Goal: Information Seeking & Learning: Learn about a topic

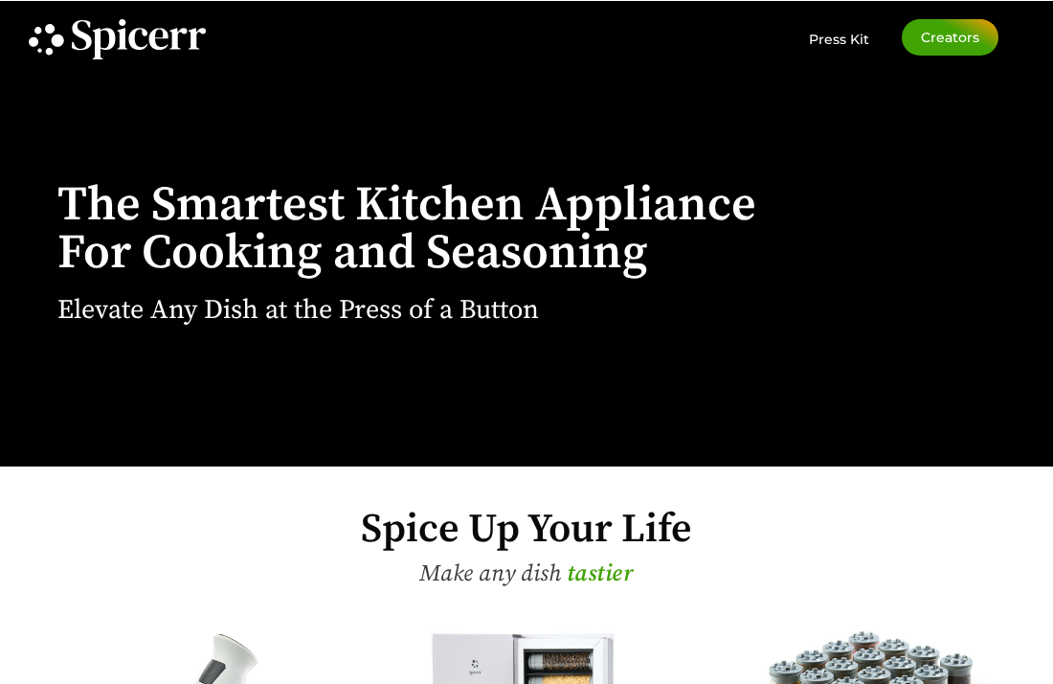
scroll to position [467, 0]
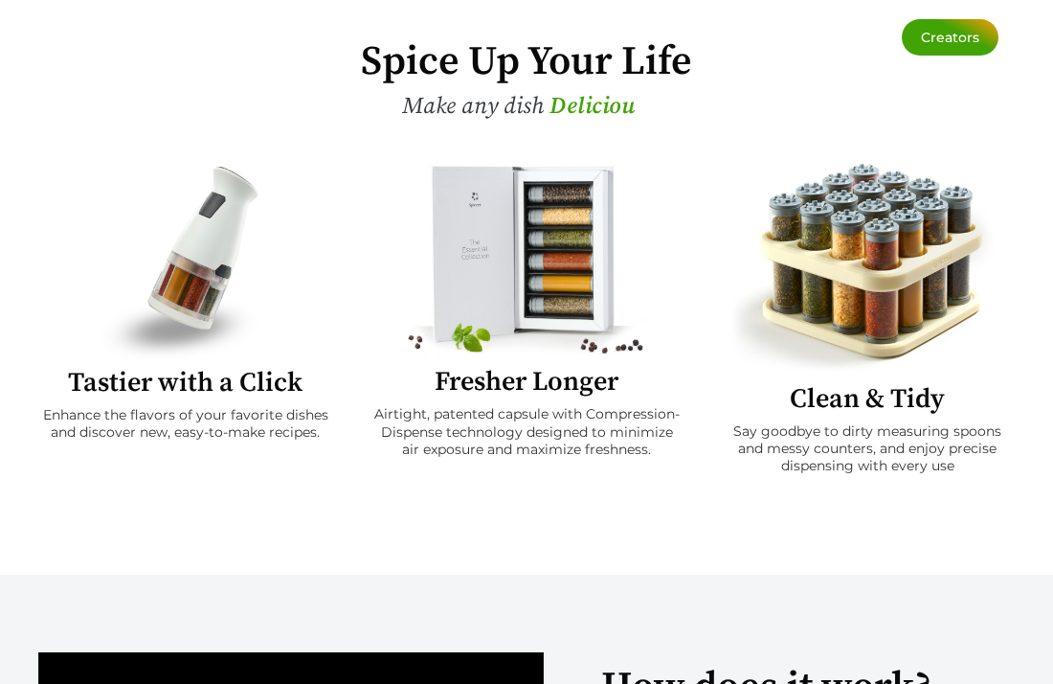
click at [176, 252] on img at bounding box center [186, 262] width 172 height 200
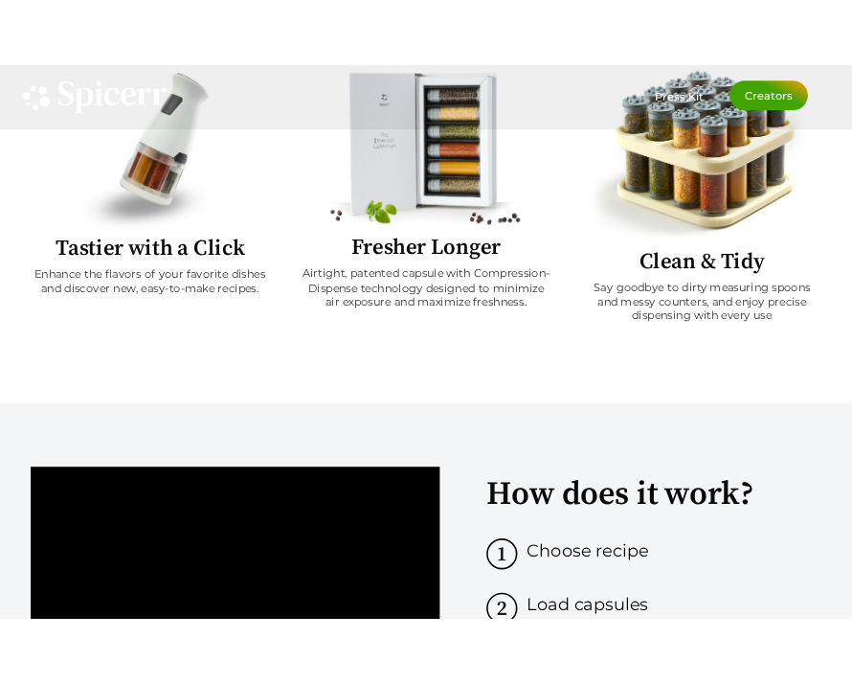
scroll to position [0, 0]
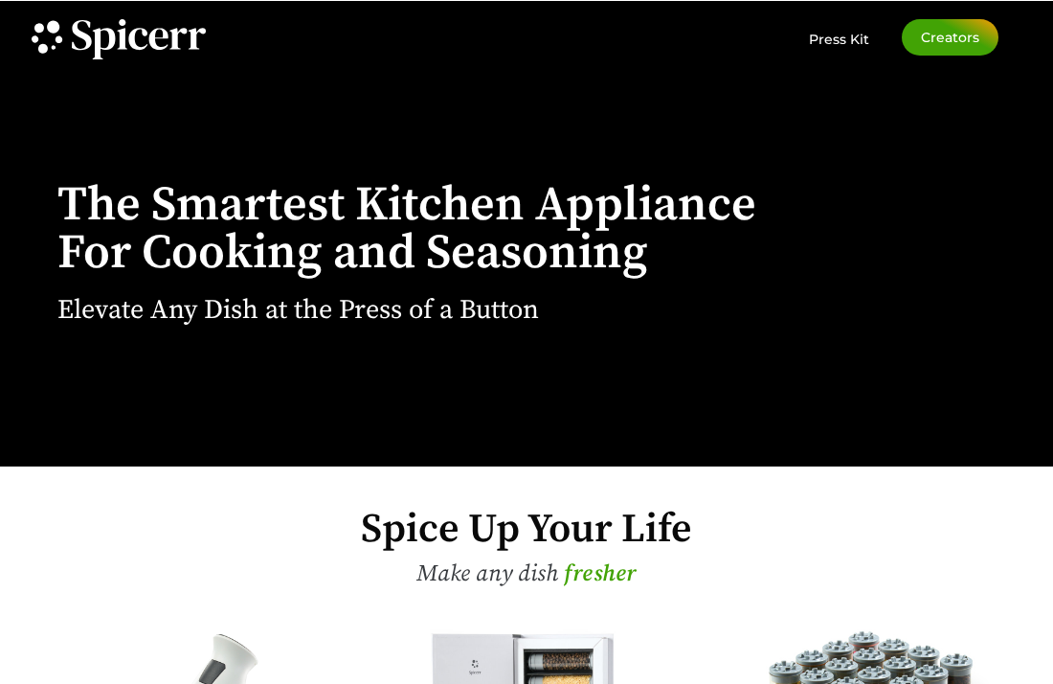
click at [688, 35] on div "Press Kit Creators" at bounding box center [664, 39] width 667 height 41
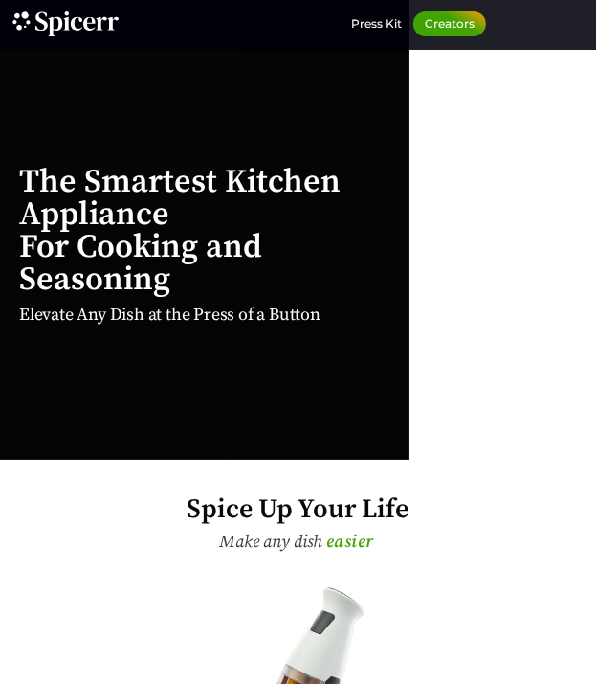
click at [35, 140] on div "The Smartest Kitchen Appliance For Cooking and Seasoning Elevate Any Dish at th…" at bounding box center [205, 226] width 410 height 465
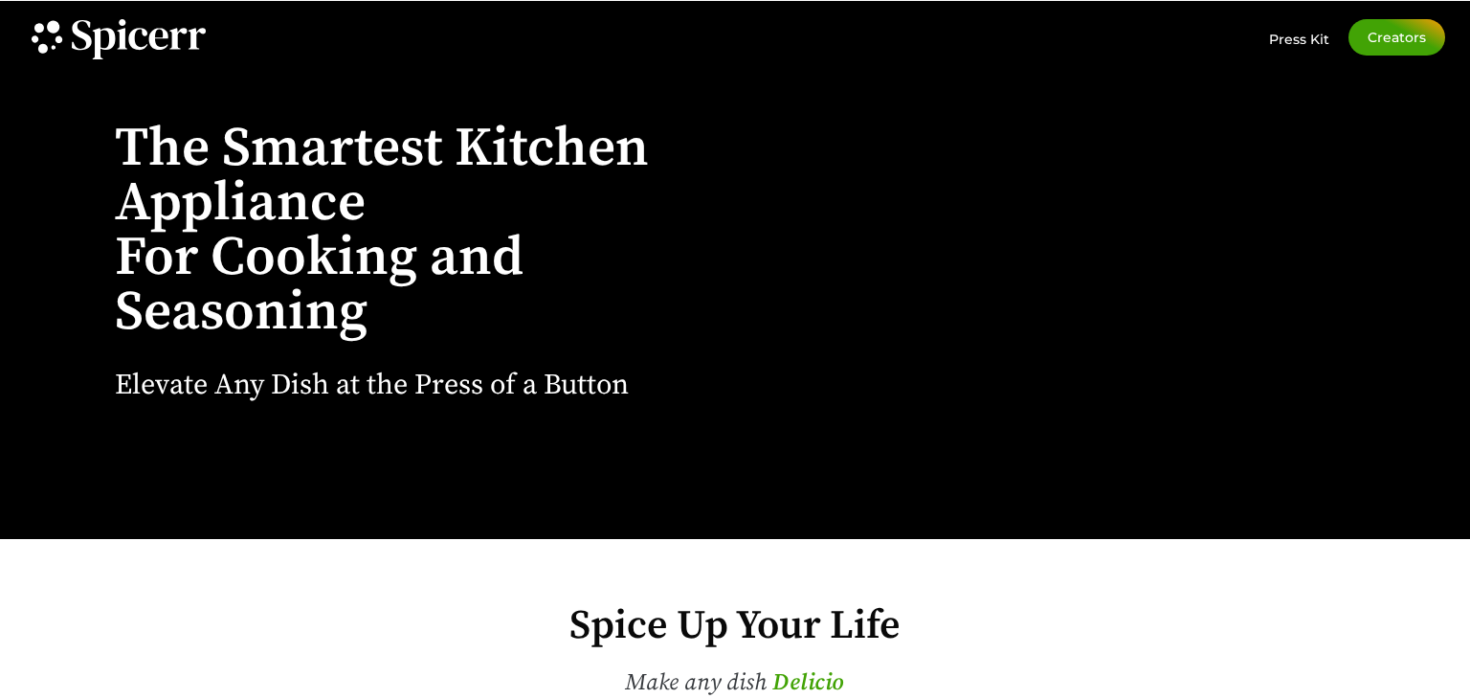
click at [124, 32] on icon at bounding box center [123, 38] width 10 height 21
click at [1052, 40] on span "Press Kit" at bounding box center [1299, 39] width 60 height 17
click at [1052, 38] on span "Creators" at bounding box center [1397, 37] width 58 height 13
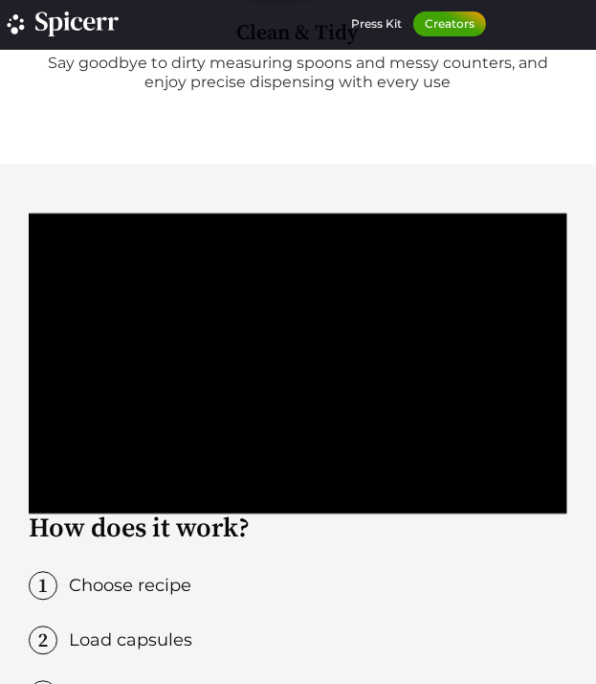
scroll to position [1408, 0]
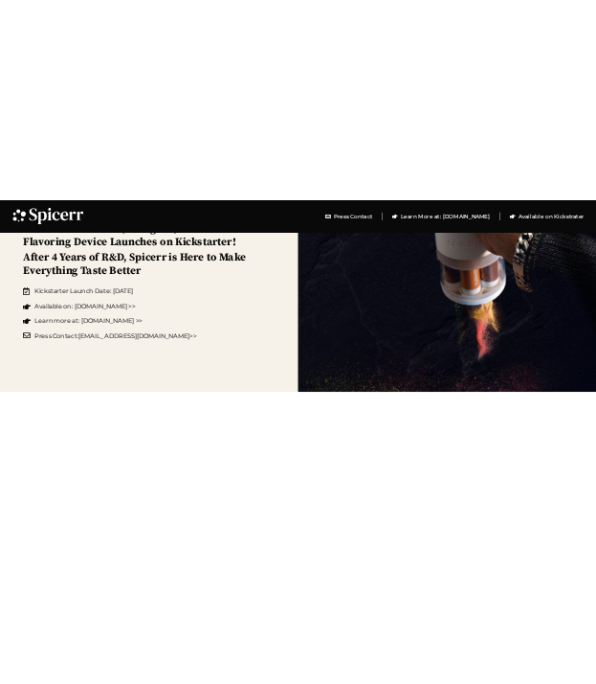
scroll to position [389, 0]
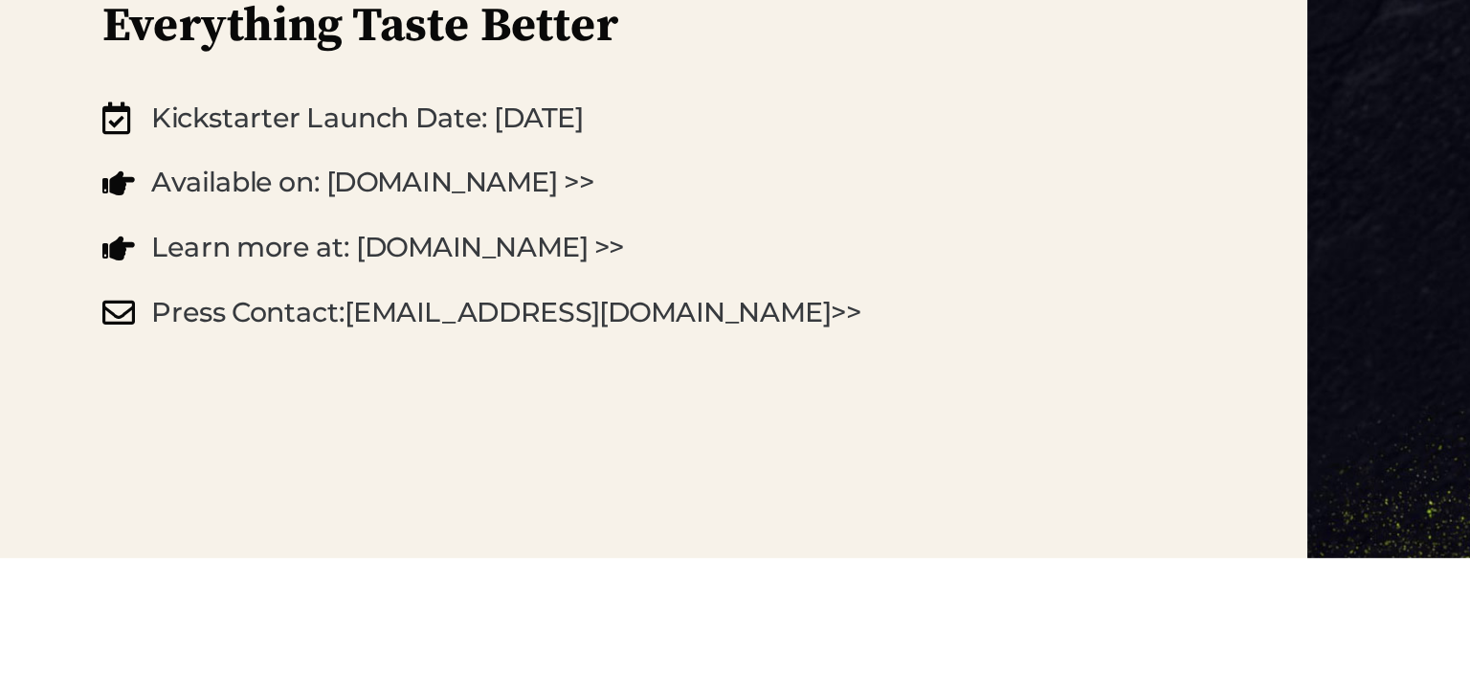
drag, startPoint x: 54, startPoint y: 287, endPoint x: 448, endPoint y: 339, distance: 397.8
click at [448, 339] on div "FOR IMMEDIATE RELEASE The Future of Home Cooking World’s First Smart (& Magical…" at bounding box center [367, 53] width 735 height 839
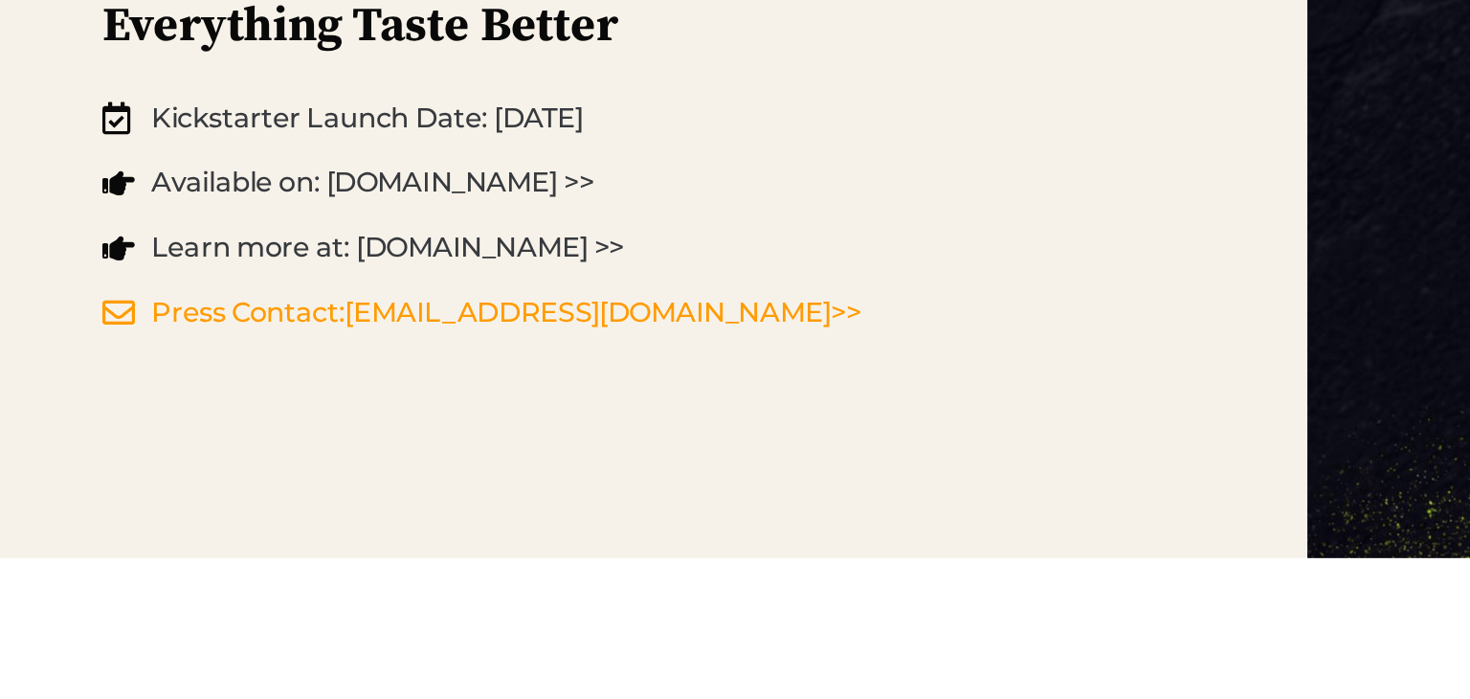
drag, startPoint x: 141, startPoint y: 374, endPoint x: 376, endPoint y: 331, distance: 239.4
click at [376, 331] on div "FOR IMMEDIATE RELEASE The Future of Home Cooking World’s First Smart (& Magical…" at bounding box center [367, 53] width 735 height 839
drag, startPoint x: 34, startPoint y: 218, endPoint x: 390, endPoint y: 330, distance: 373.3
click at [390, 330] on div "FOR IMMEDIATE RELEASE The Future of Home Cooking World’s First Smart (& Magical…" at bounding box center [367, 53] width 735 height 839
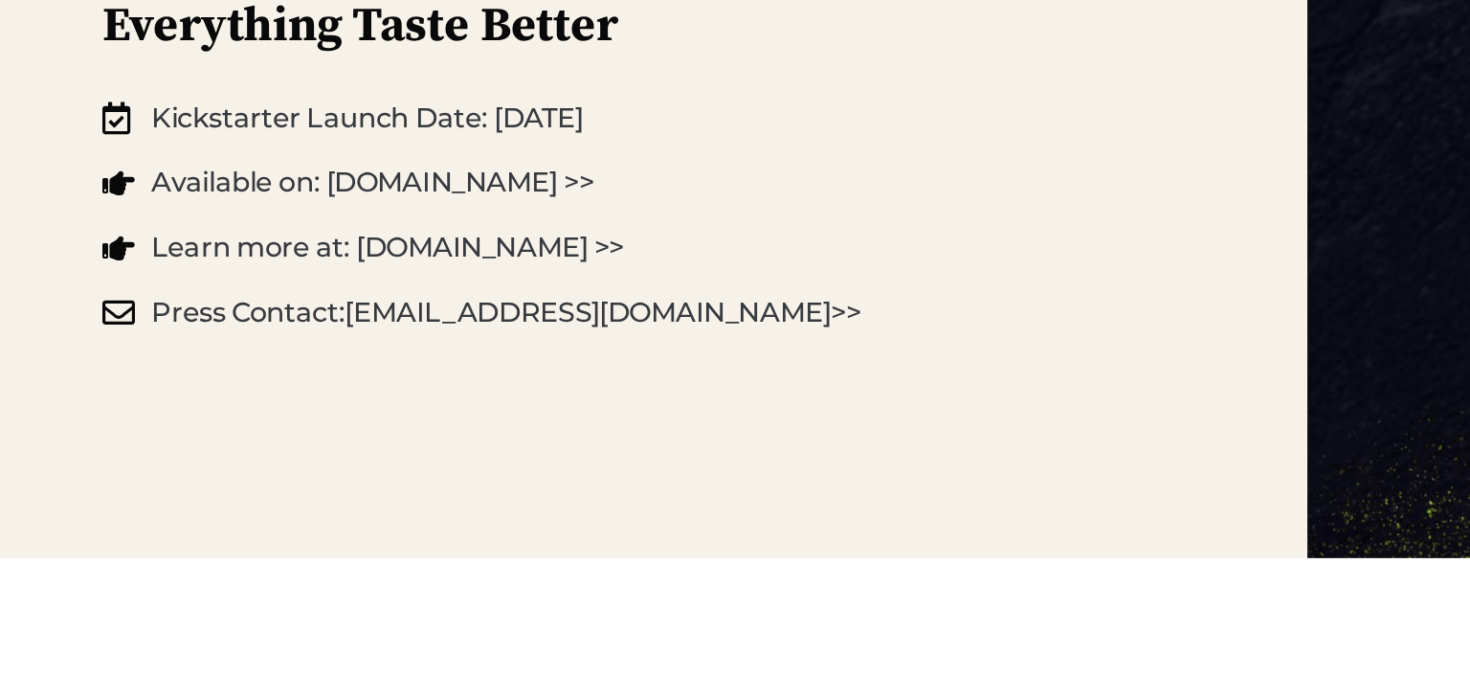
copy div "FOR IMMEDIATE RELEASE The Future of Home Cooking World’s First Smart (& Magical…"
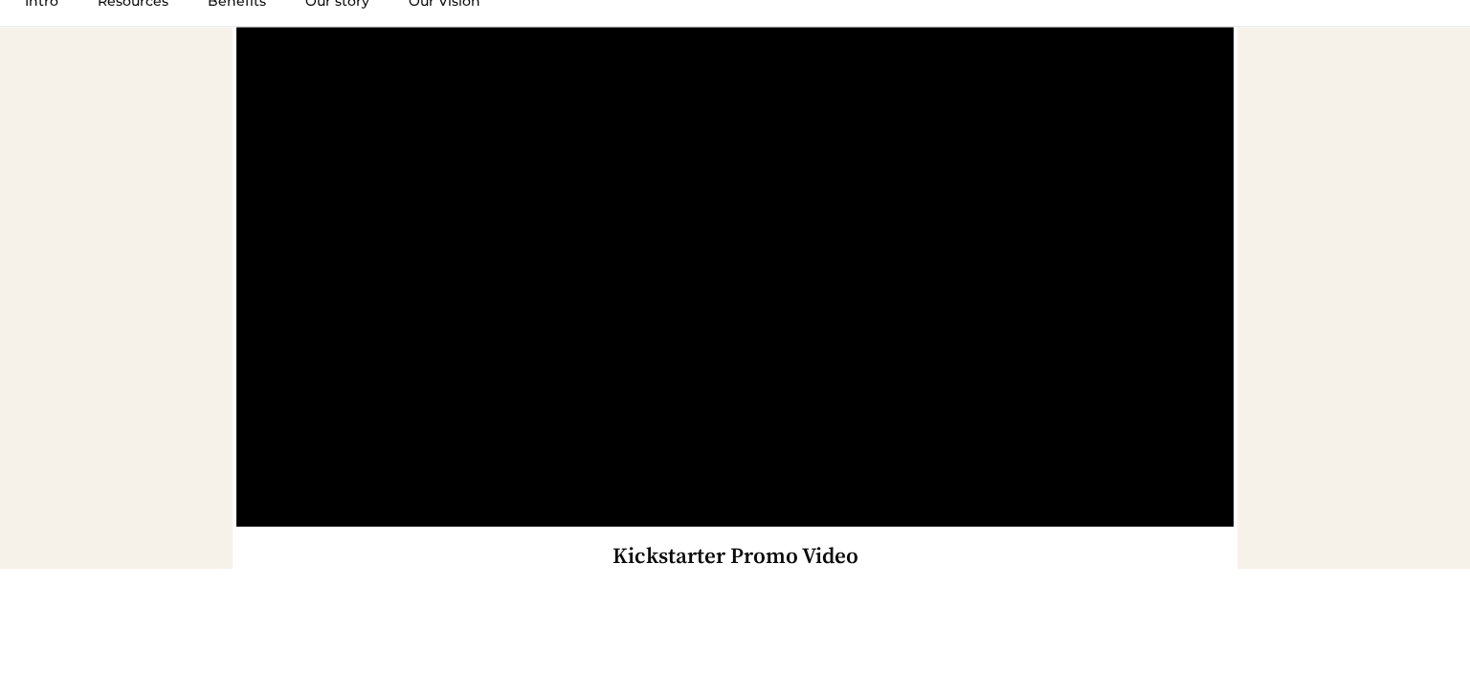
scroll to position [3321, 0]
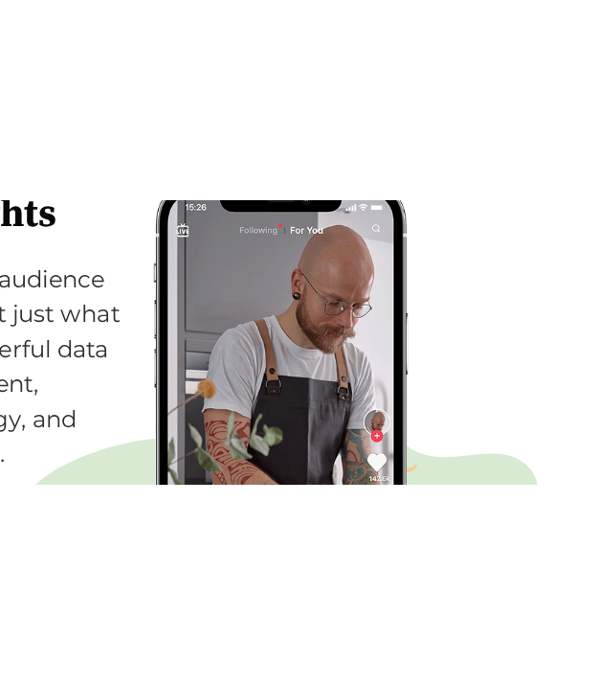
scroll to position [1659, 0]
